Goal: Task Accomplishment & Management: Manage account settings

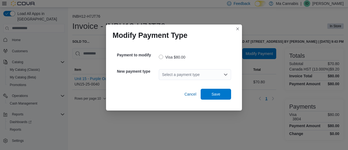
click at [223, 74] on icon "Open list of options" at bounding box center [225, 74] width 4 height 4
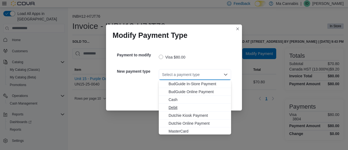
click at [177, 108] on span "Debit" at bounding box center [197, 107] width 59 height 5
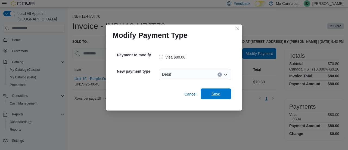
click at [220, 93] on span "Save" at bounding box center [215, 93] width 9 height 5
click at [219, 71] on div "Select a payment type" at bounding box center [195, 74] width 72 height 11
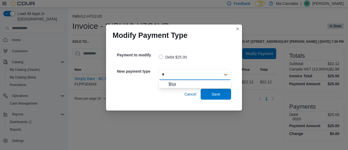
type input "*"
click at [186, 82] on span "V isa" at bounding box center [197, 83] width 59 height 5
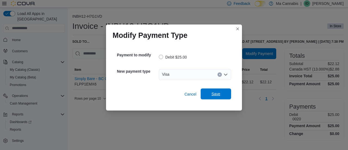
click at [223, 92] on span "Save" at bounding box center [216, 93] width 24 height 11
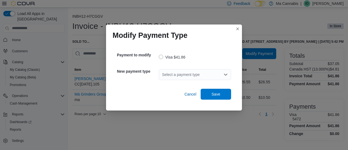
click at [226, 72] on icon "Open list of options" at bounding box center [225, 74] width 4 height 4
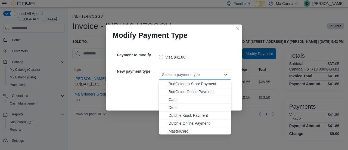
click at [179, 130] on span "MasterCard" at bounding box center [197, 130] width 59 height 5
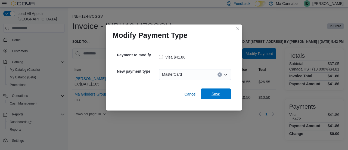
click at [219, 96] on span "Save" at bounding box center [215, 93] width 9 height 5
